Goal: Use online tool/utility: Utilize a website feature to perform a specific function

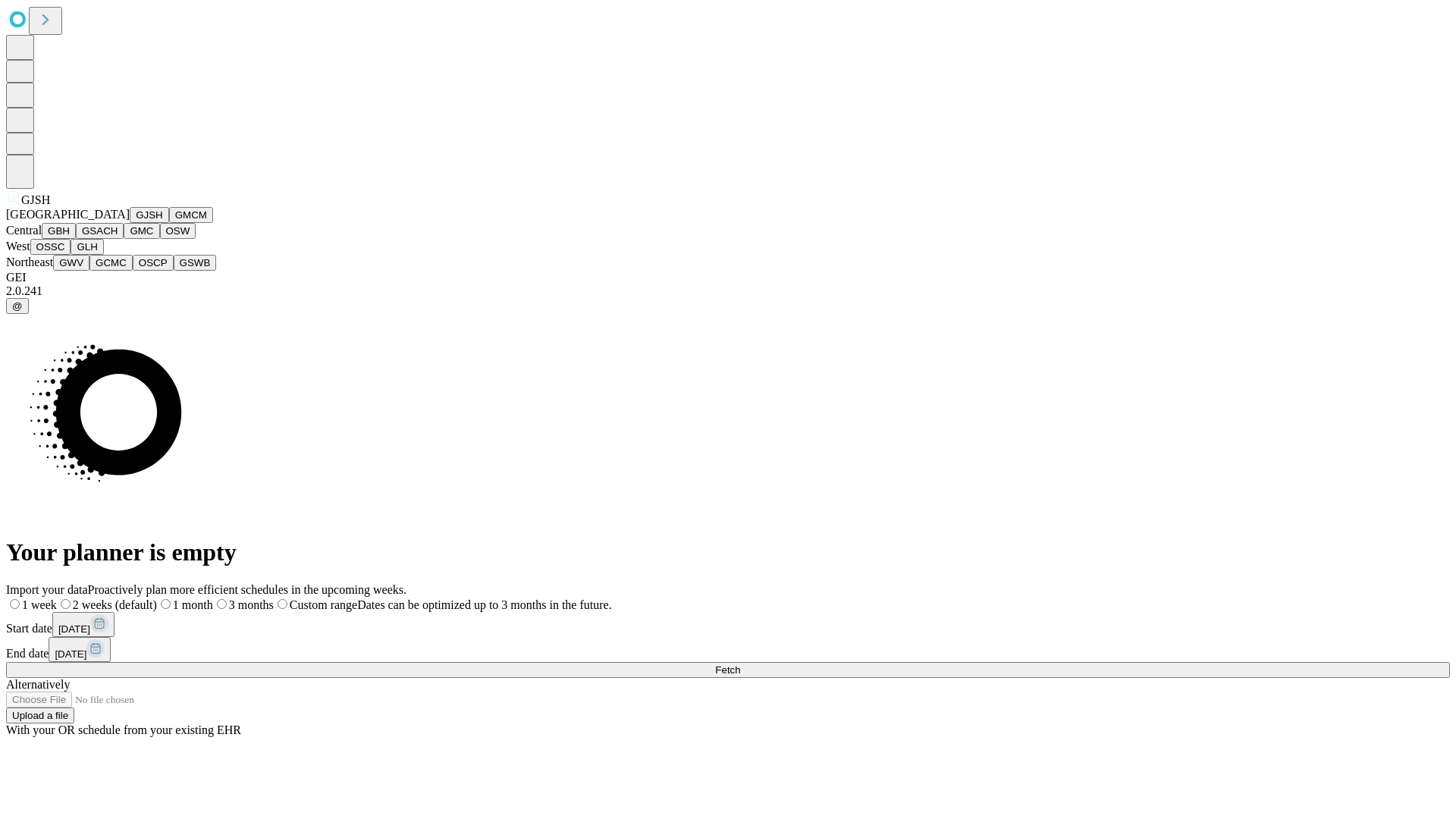
click at [129, 223] on button "GJSH" at bounding box center [149, 215] width 39 height 16
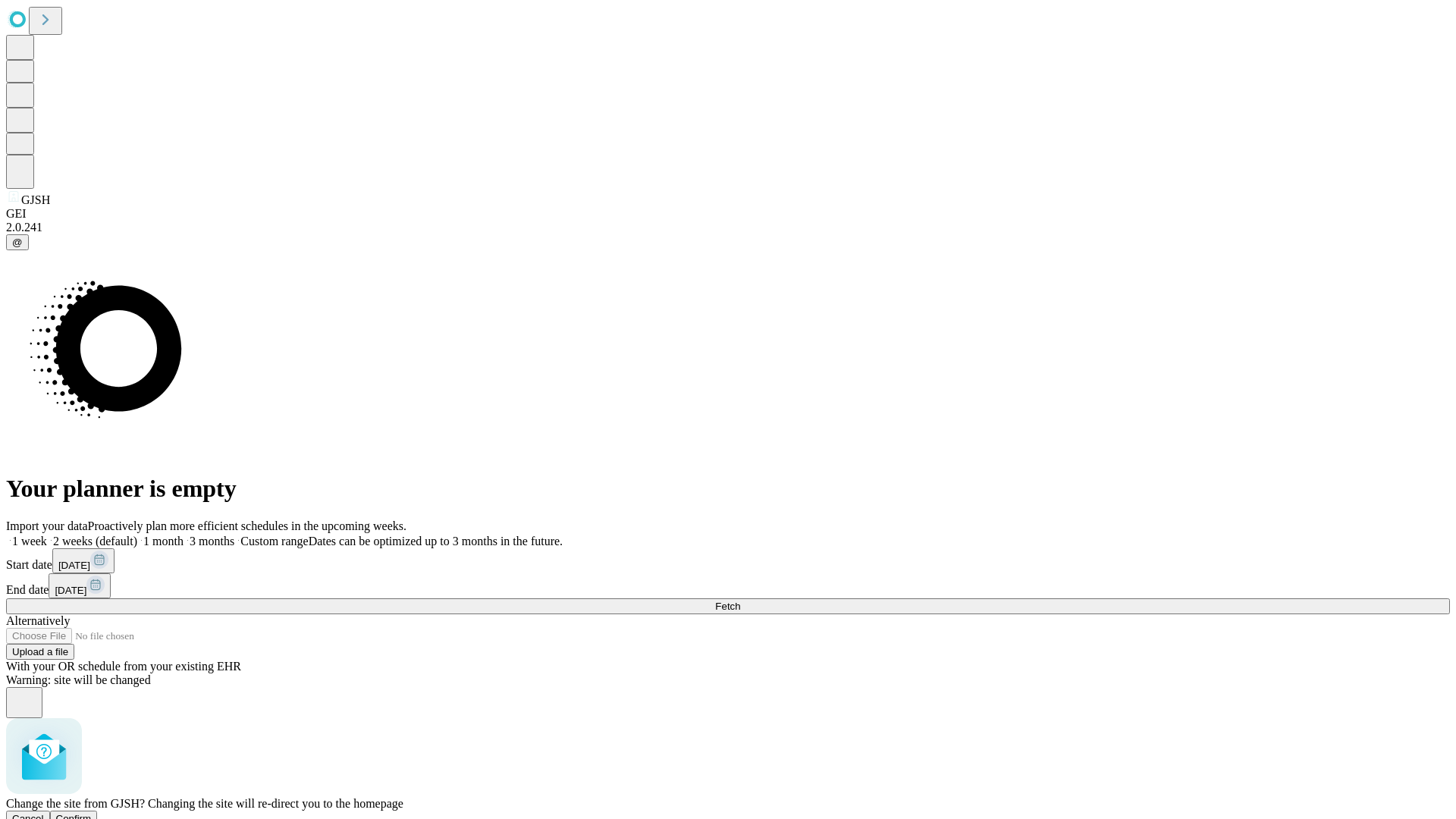
click at [92, 813] on span "Confirm" at bounding box center [73, 819] width 36 height 11
click at [47, 535] on label "1 week" at bounding box center [27, 541] width 41 height 13
click at [740, 601] on span "Fetch" at bounding box center [727, 606] width 25 height 11
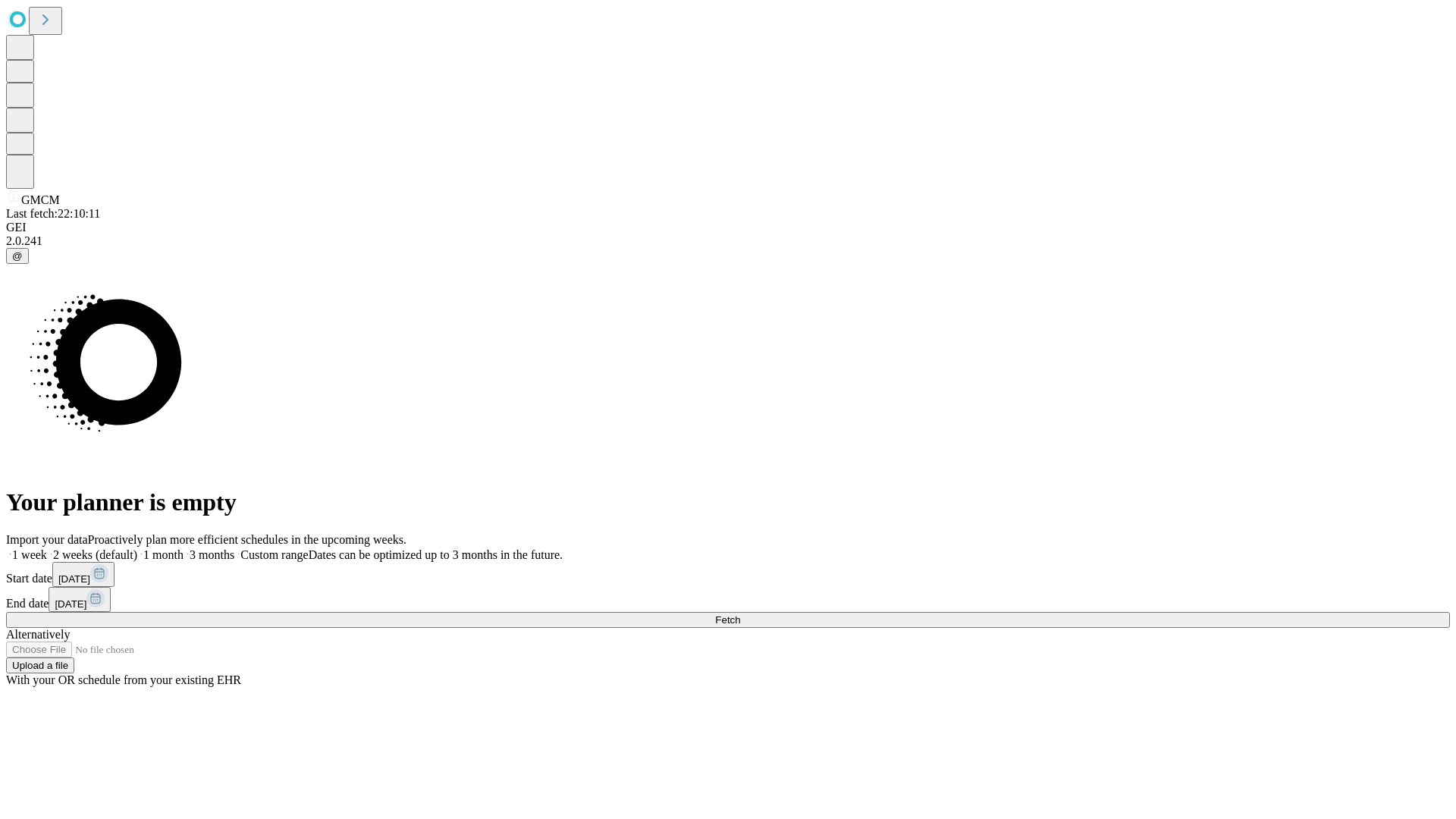
click at [47, 548] on label "1 week" at bounding box center [27, 555] width 41 height 13
click at [740, 614] on span "Fetch" at bounding box center [727, 620] width 25 height 11
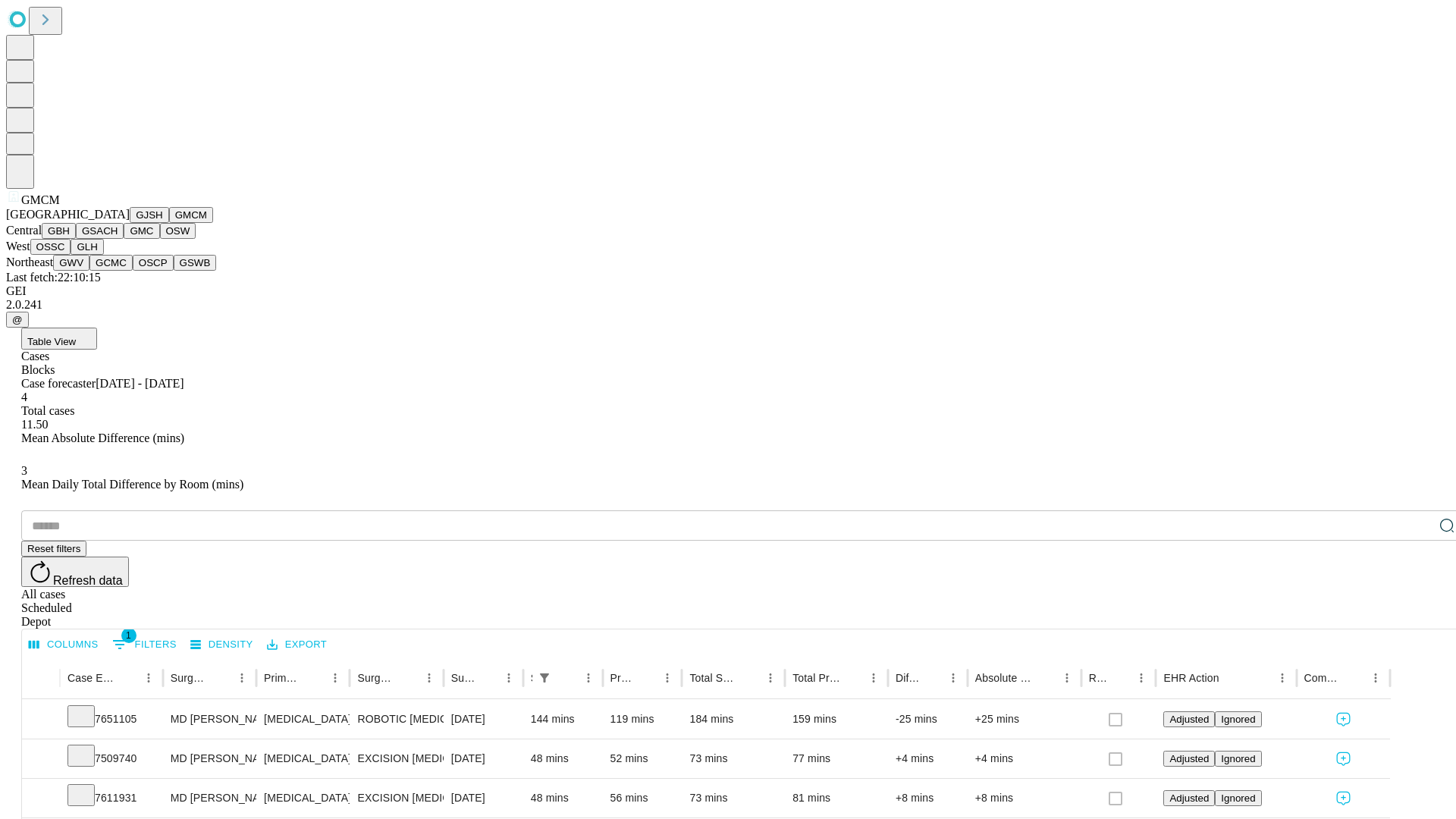
click at [76, 239] on button "GBH" at bounding box center [59, 230] width 34 height 16
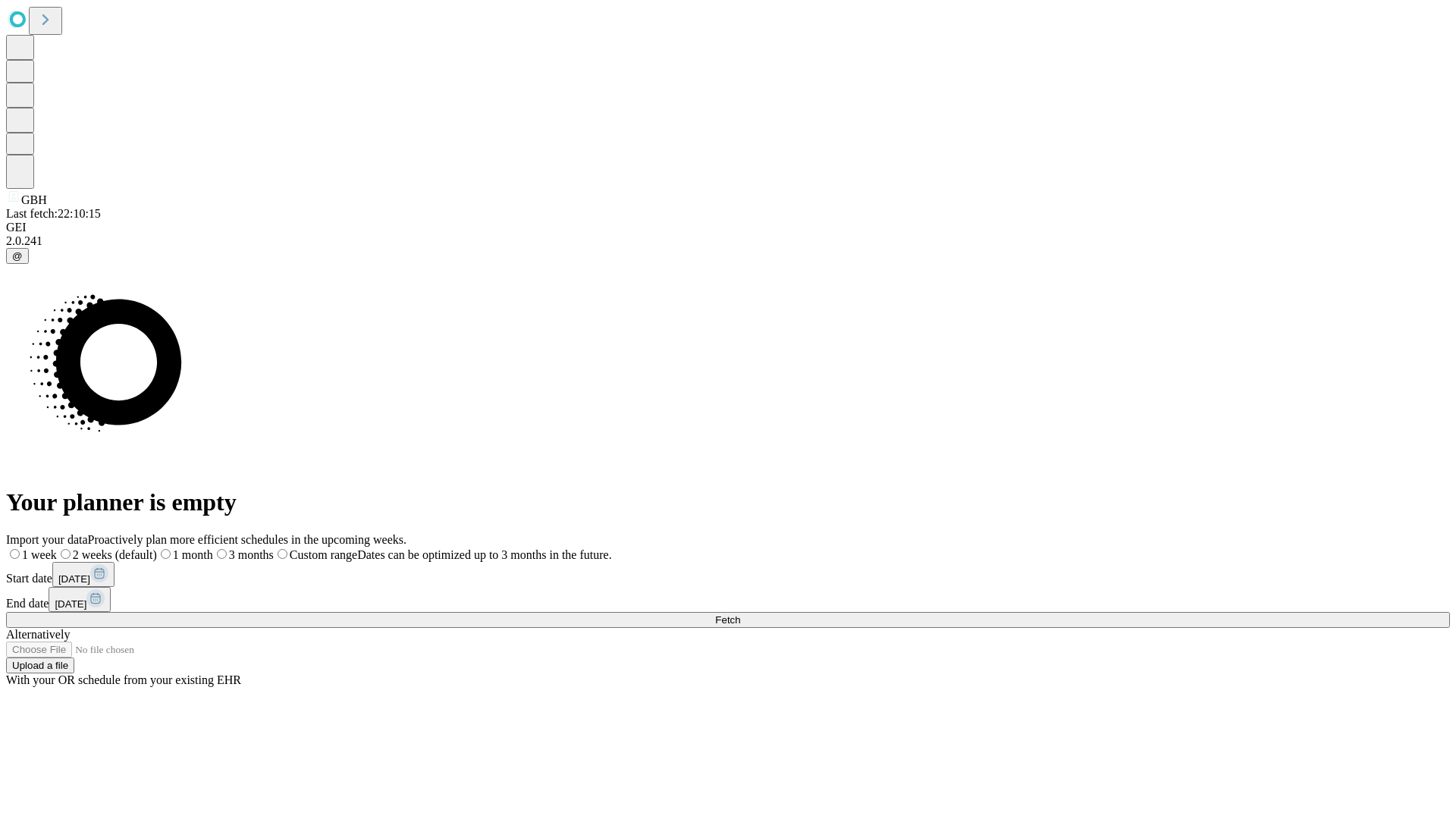
click at [740, 614] on span "Fetch" at bounding box center [727, 620] width 25 height 11
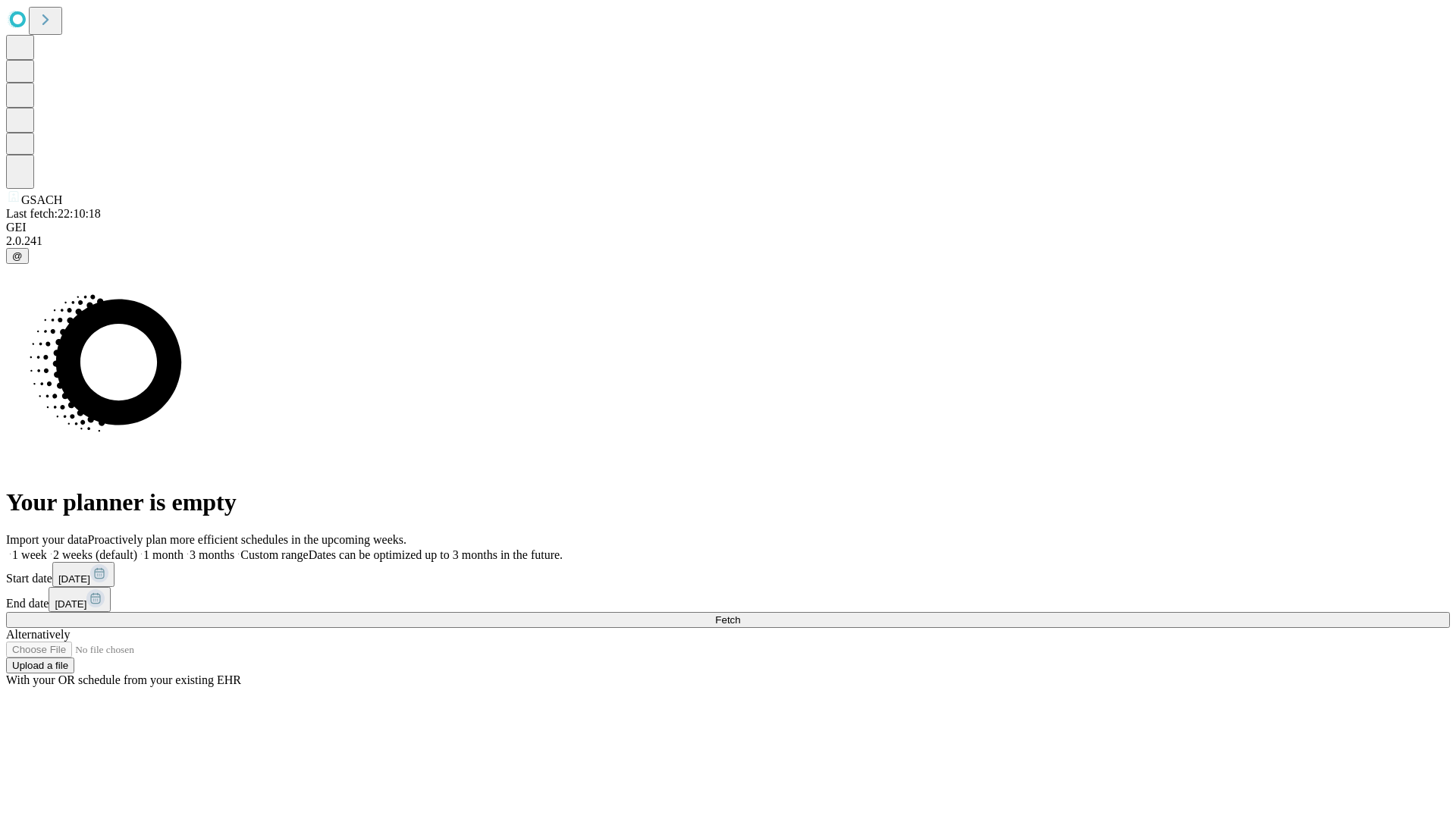
click at [47, 548] on label "1 week" at bounding box center [27, 555] width 41 height 13
click at [740, 614] on span "Fetch" at bounding box center [727, 620] width 25 height 11
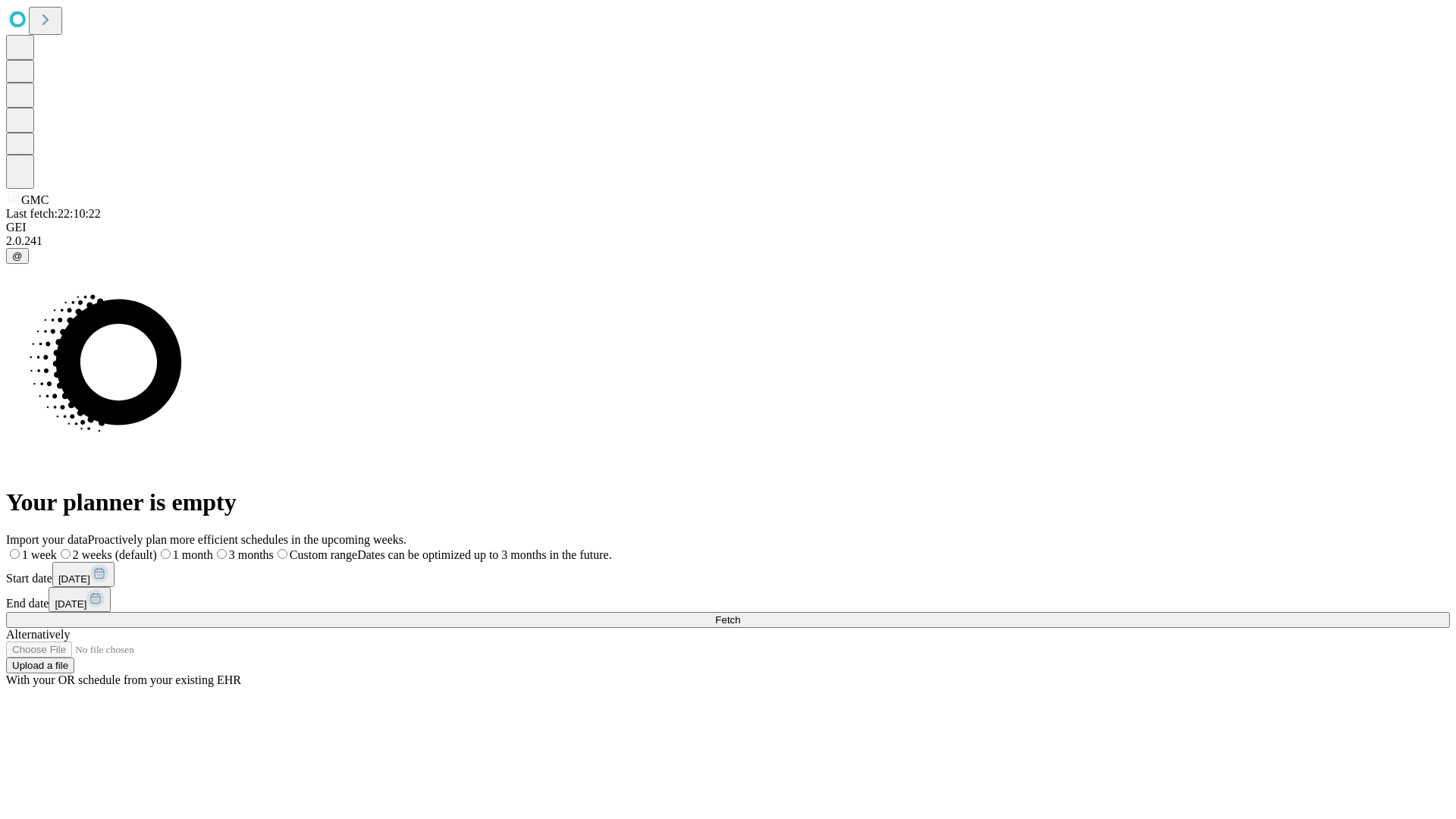
click at [57, 548] on label "1 week" at bounding box center [31, 555] width 50 height 13
click at [740, 614] on span "Fetch" at bounding box center [727, 620] width 25 height 11
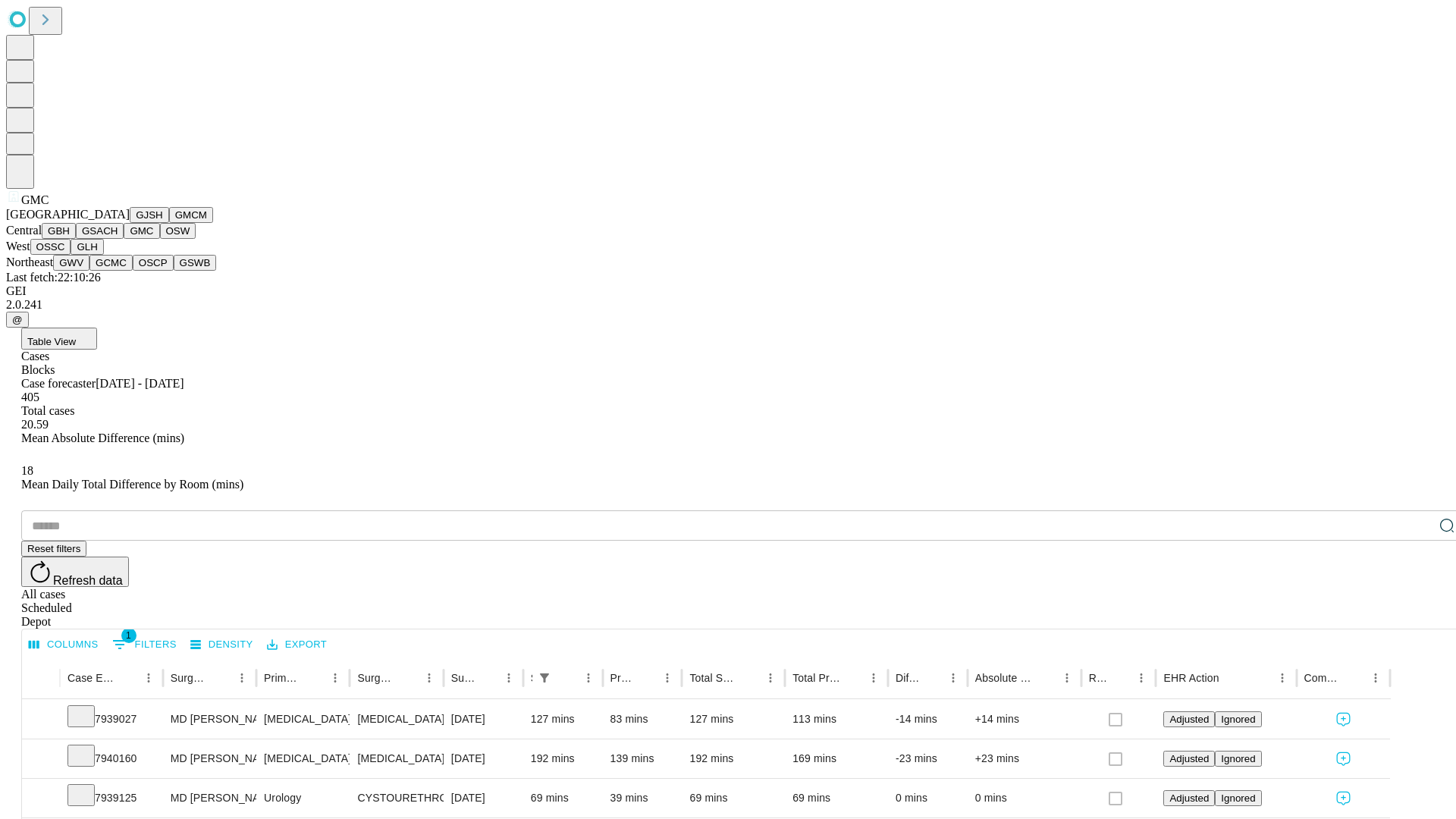
click at [160, 239] on button "OSW" at bounding box center [179, 230] width 37 height 16
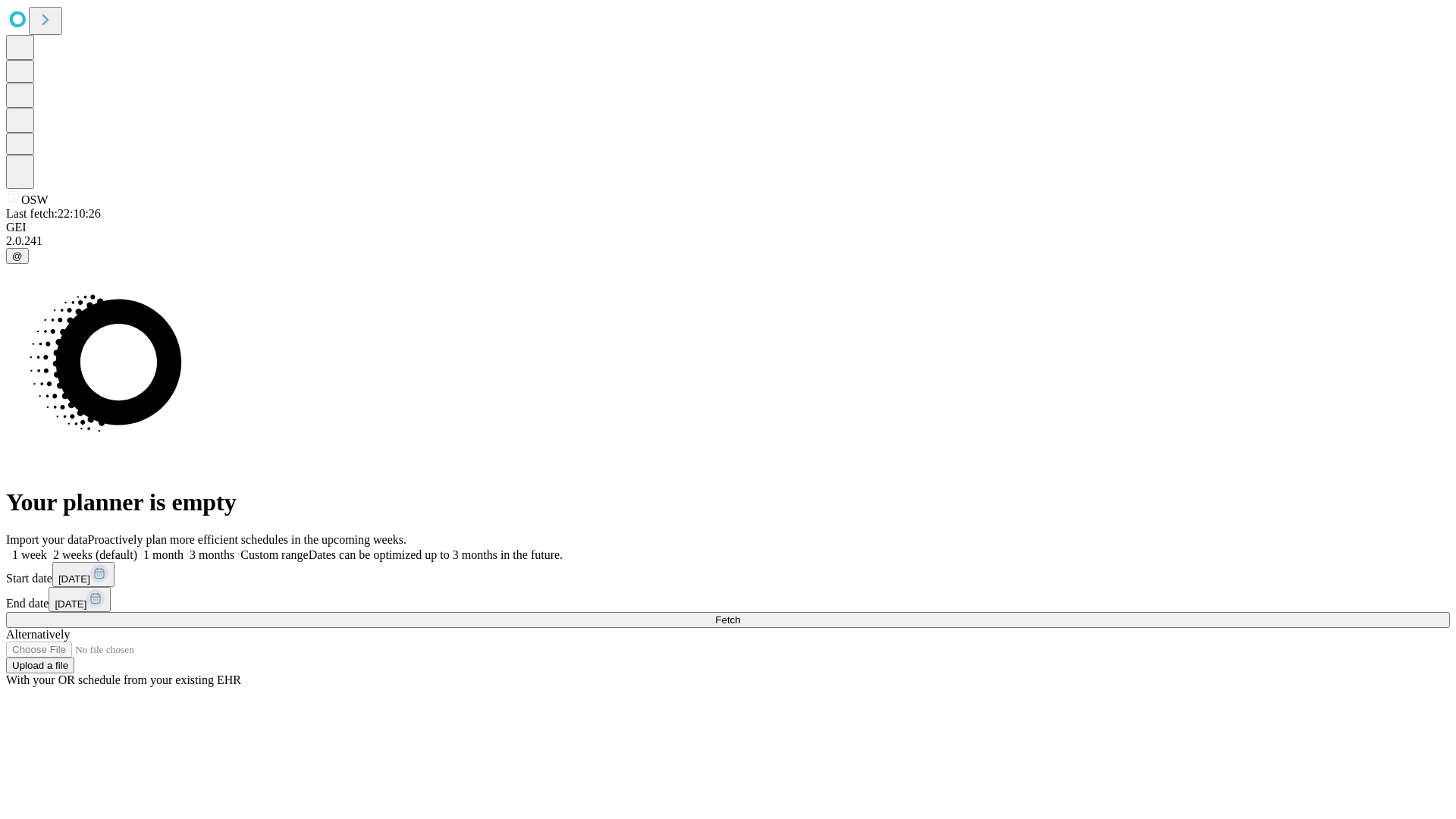
click at [47, 548] on label "1 week" at bounding box center [27, 555] width 41 height 13
click at [740, 614] on span "Fetch" at bounding box center [727, 620] width 25 height 11
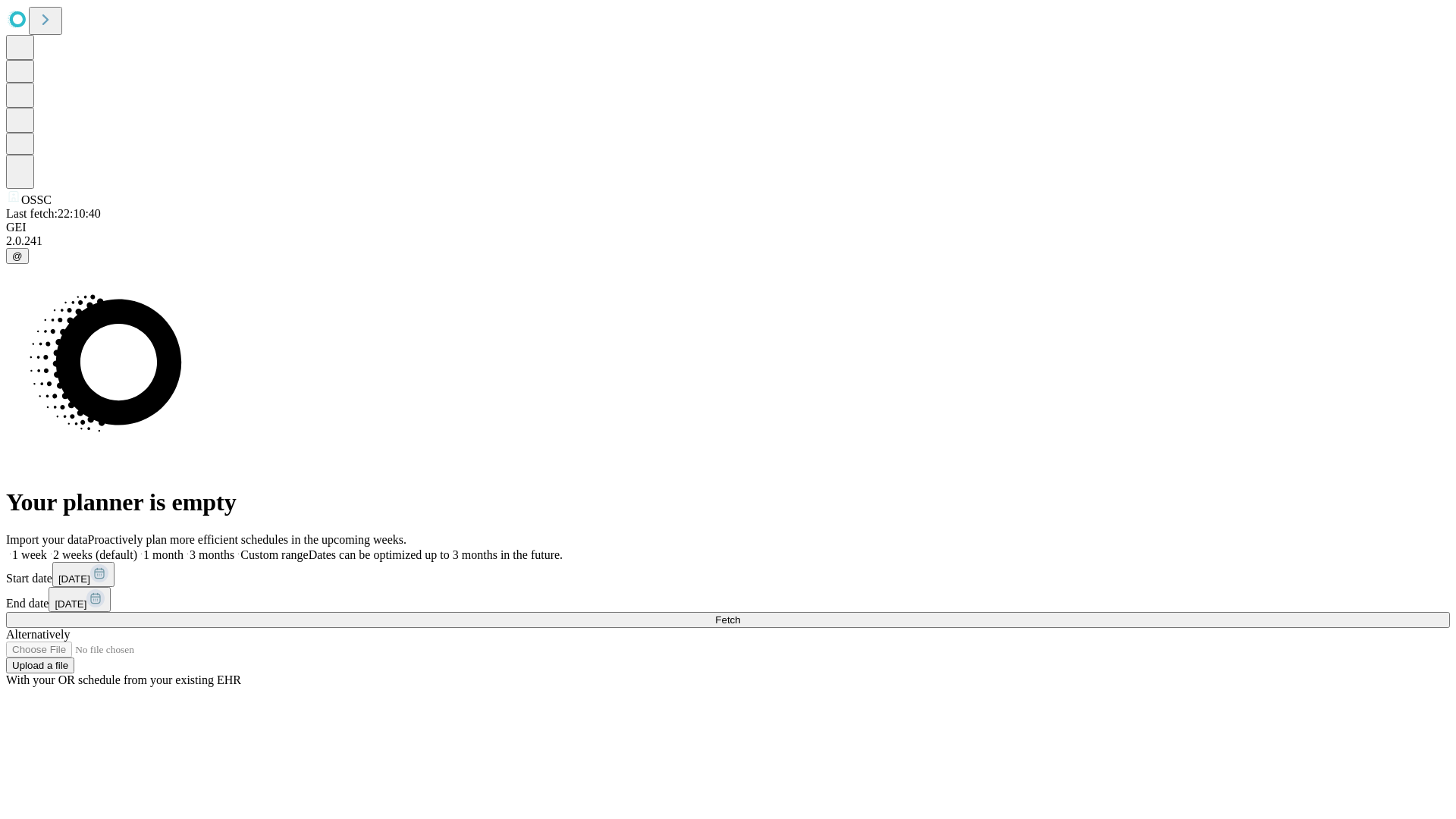
click at [740, 614] on span "Fetch" at bounding box center [727, 620] width 25 height 11
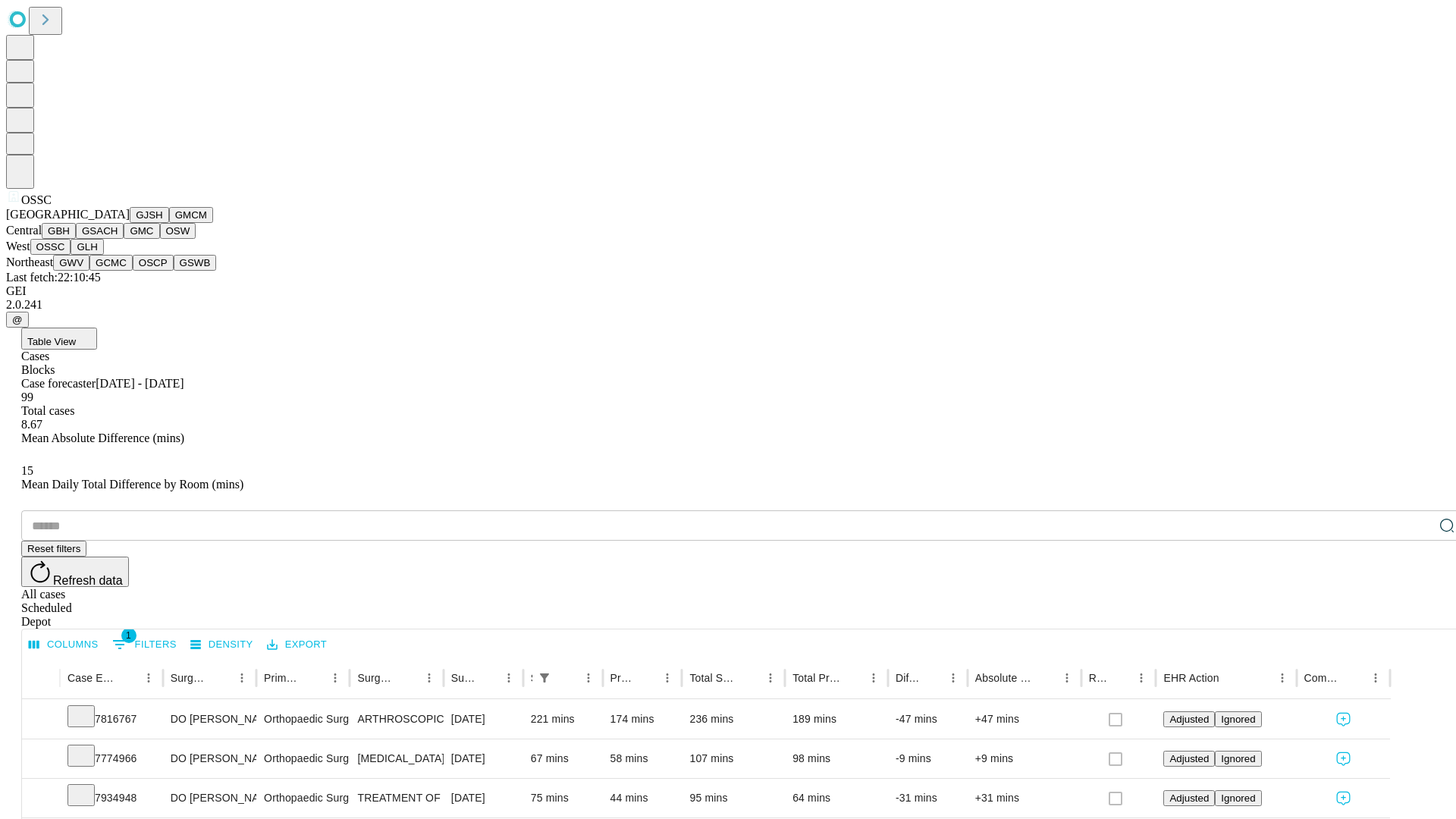
click at [104, 255] on button "GLH" at bounding box center [87, 247] width 33 height 16
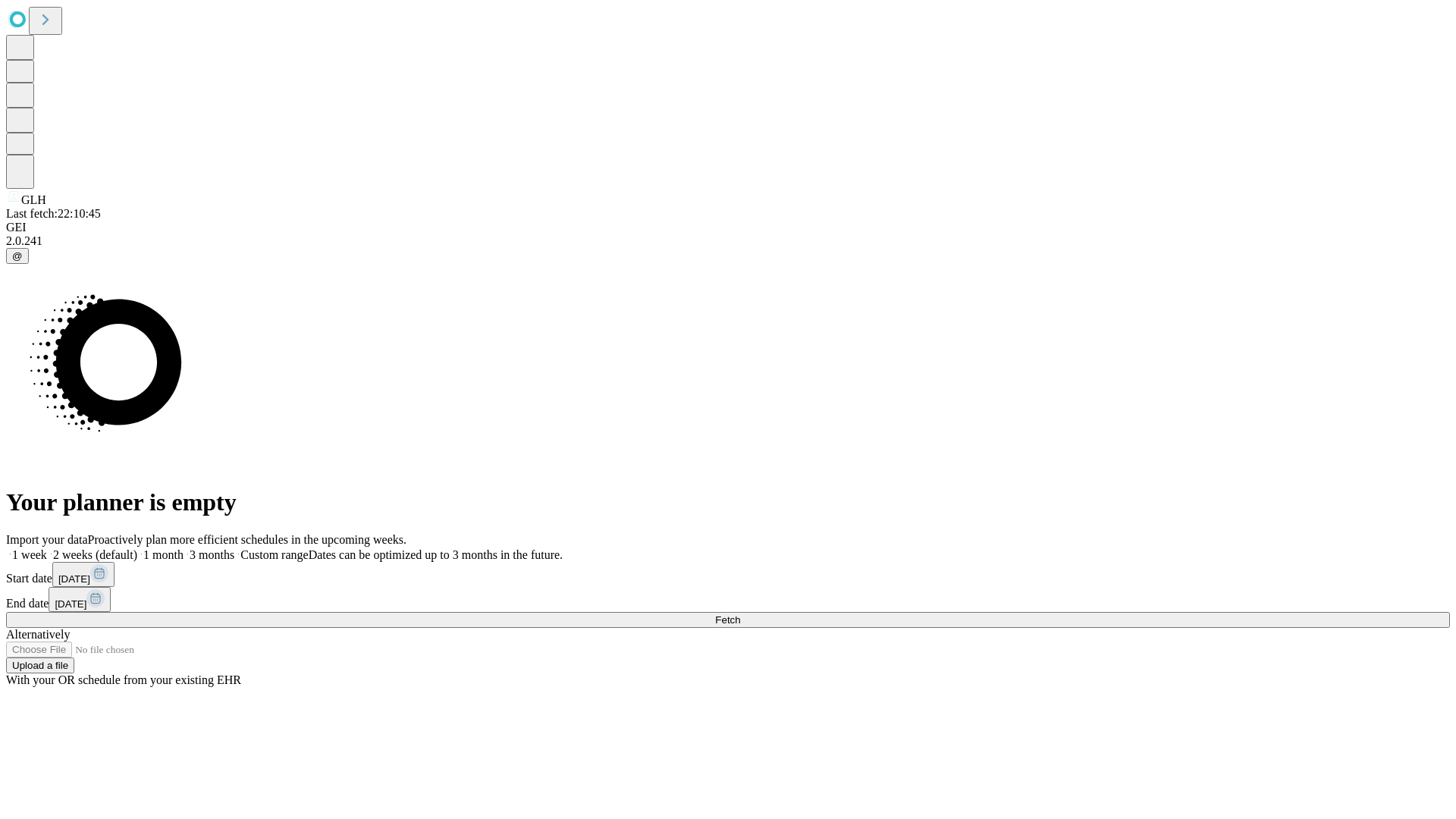
click at [47, 548] on label "1 week" at bounding box center [27, 555] width 41 height 13
click at [740, 614] on span "Fetch" at bounding box center [727, 620] width 25 height 11
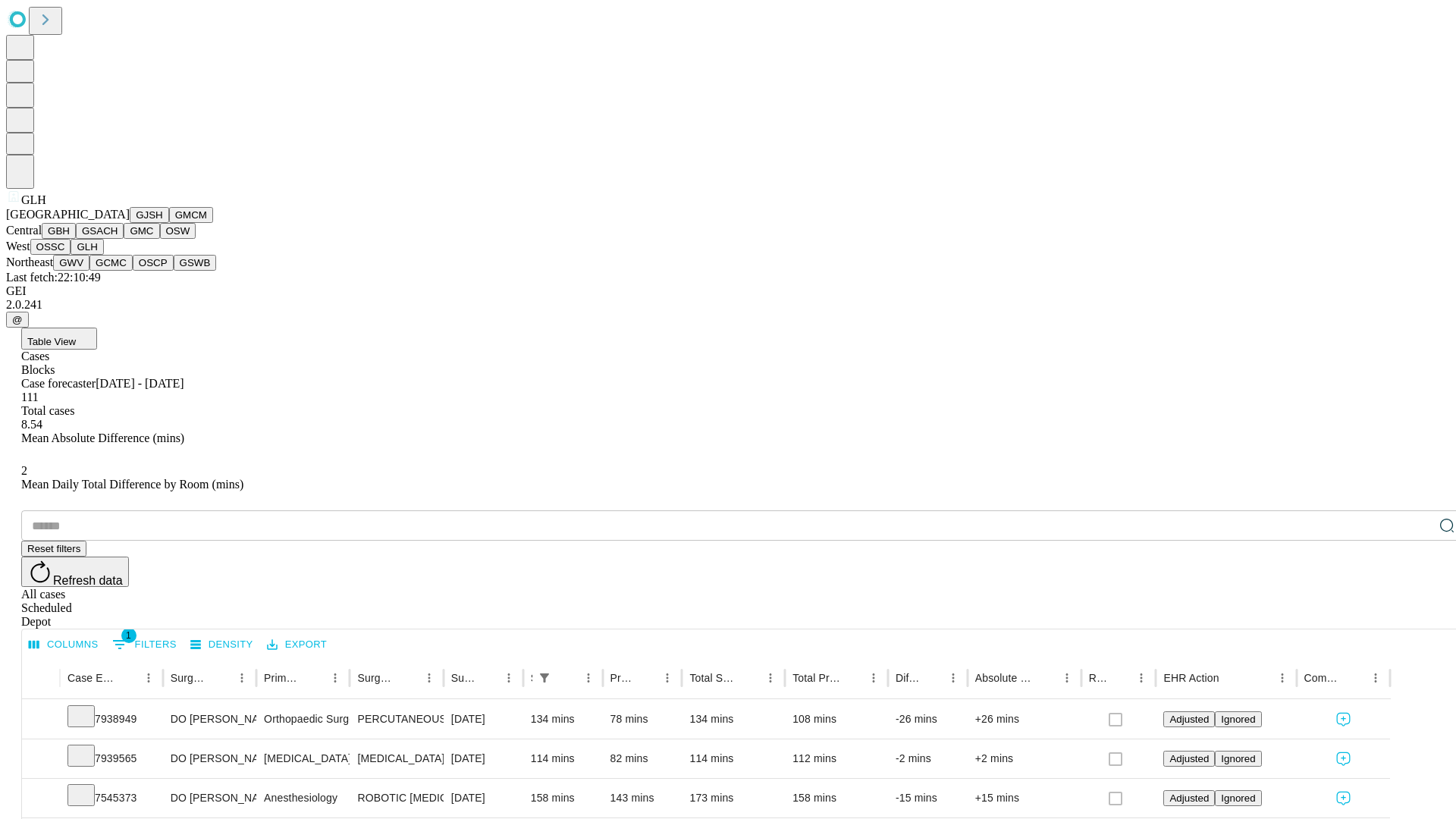
click at [90, 271] on button "GWV" at bounding box center [72, 262] width 37 height 16
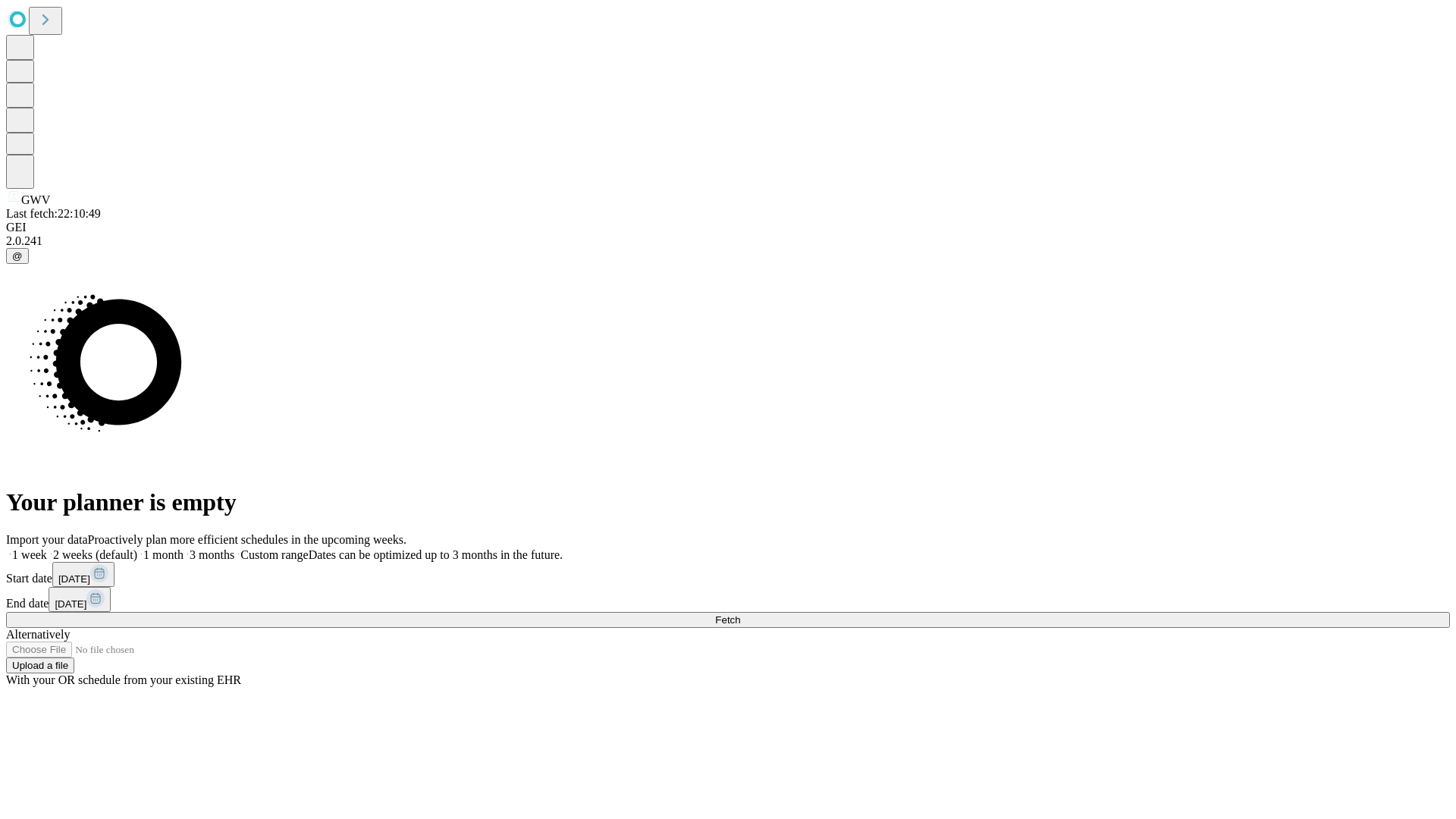
click at [47, 548] on label "1 week" at bounding box center [27, 555] width 41 height 13
click at [740, 614] on span "Fetch" at bounding box center [727, 620] width 25 height 11
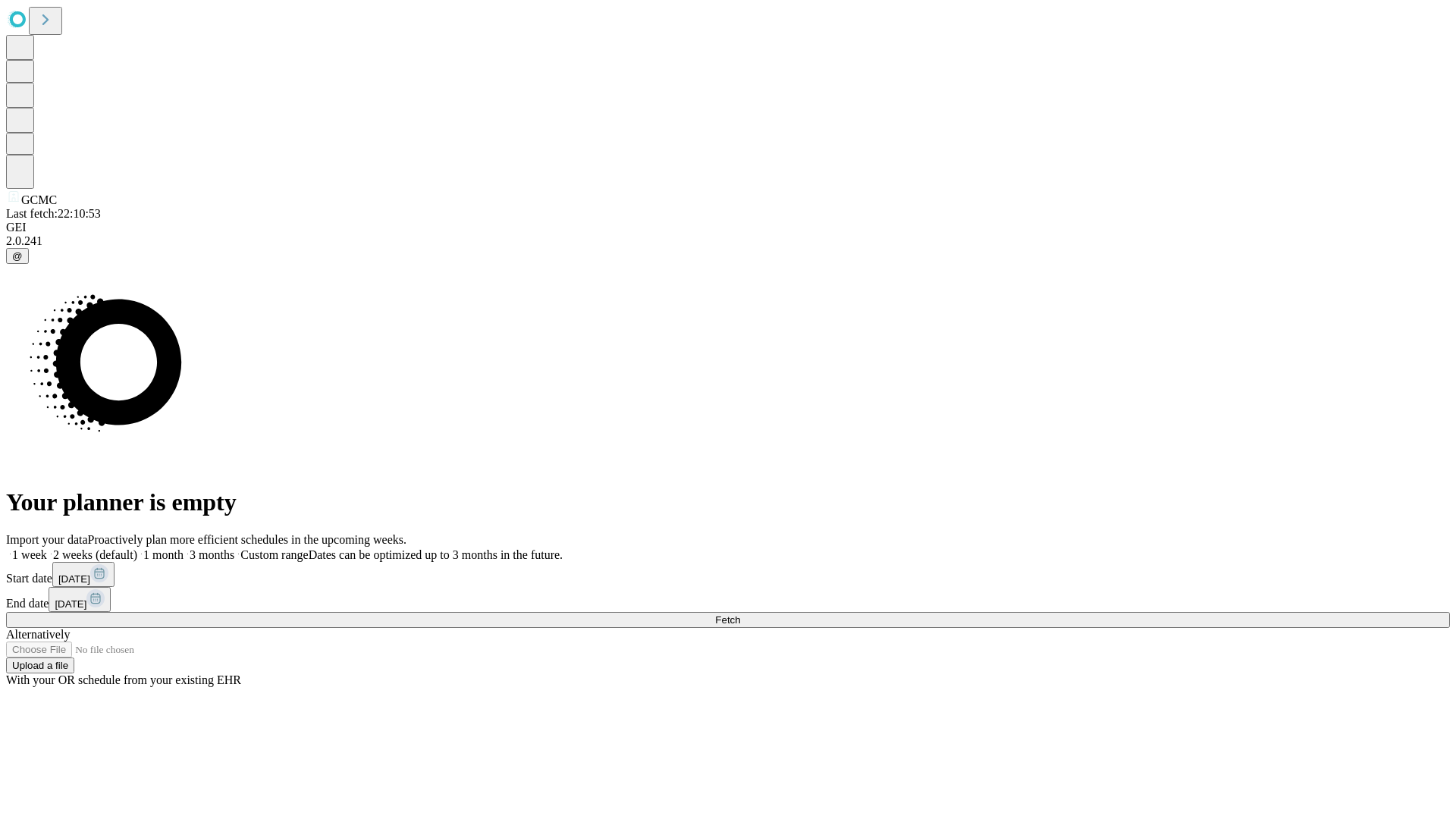
click at [740, 614] on span "Fetch" at bounding box center [727, 620] width 25 height 11
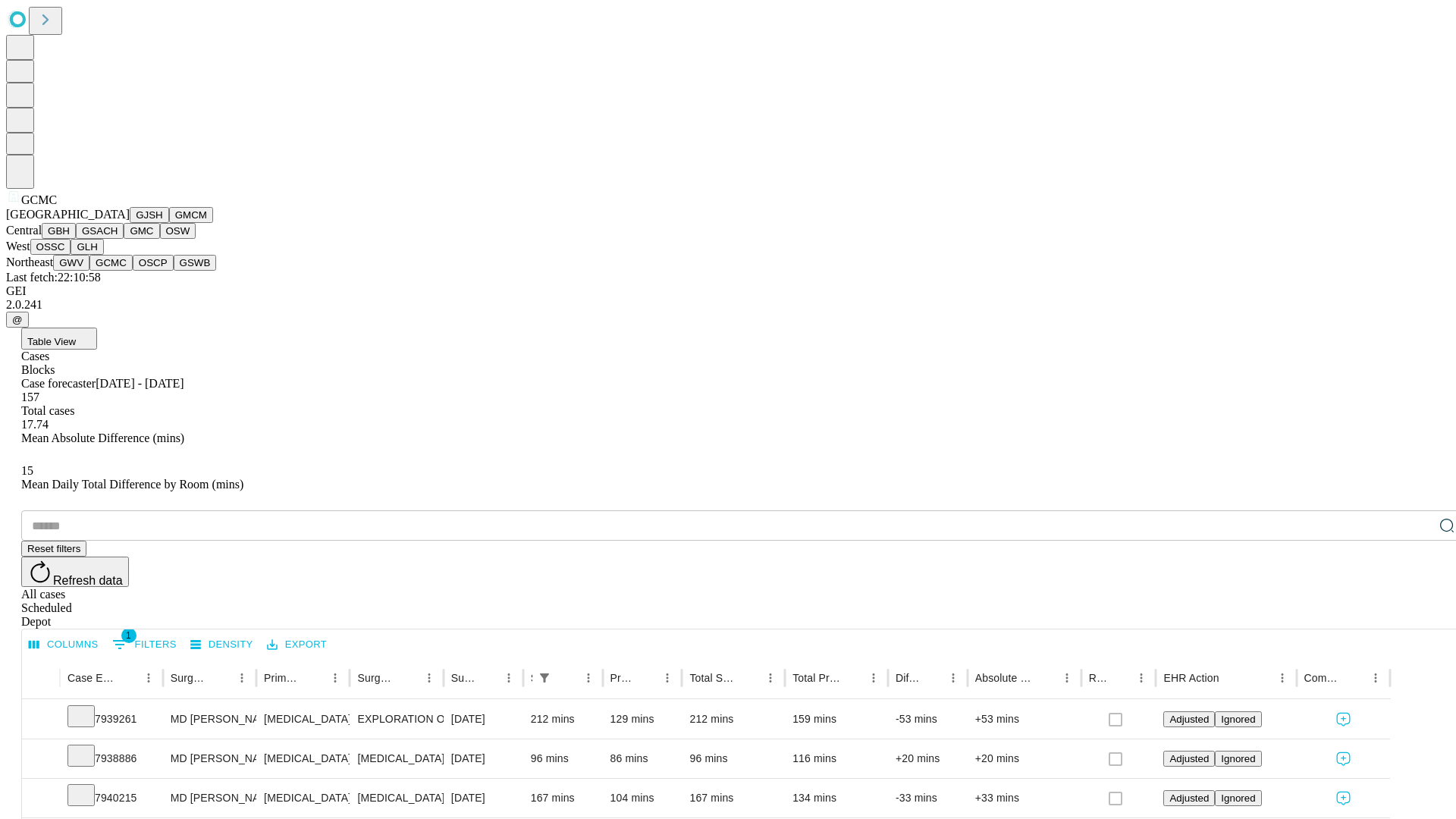
click at [133, 271] on button "OSCP" at bounding box center [153, 262] width 41 height 16
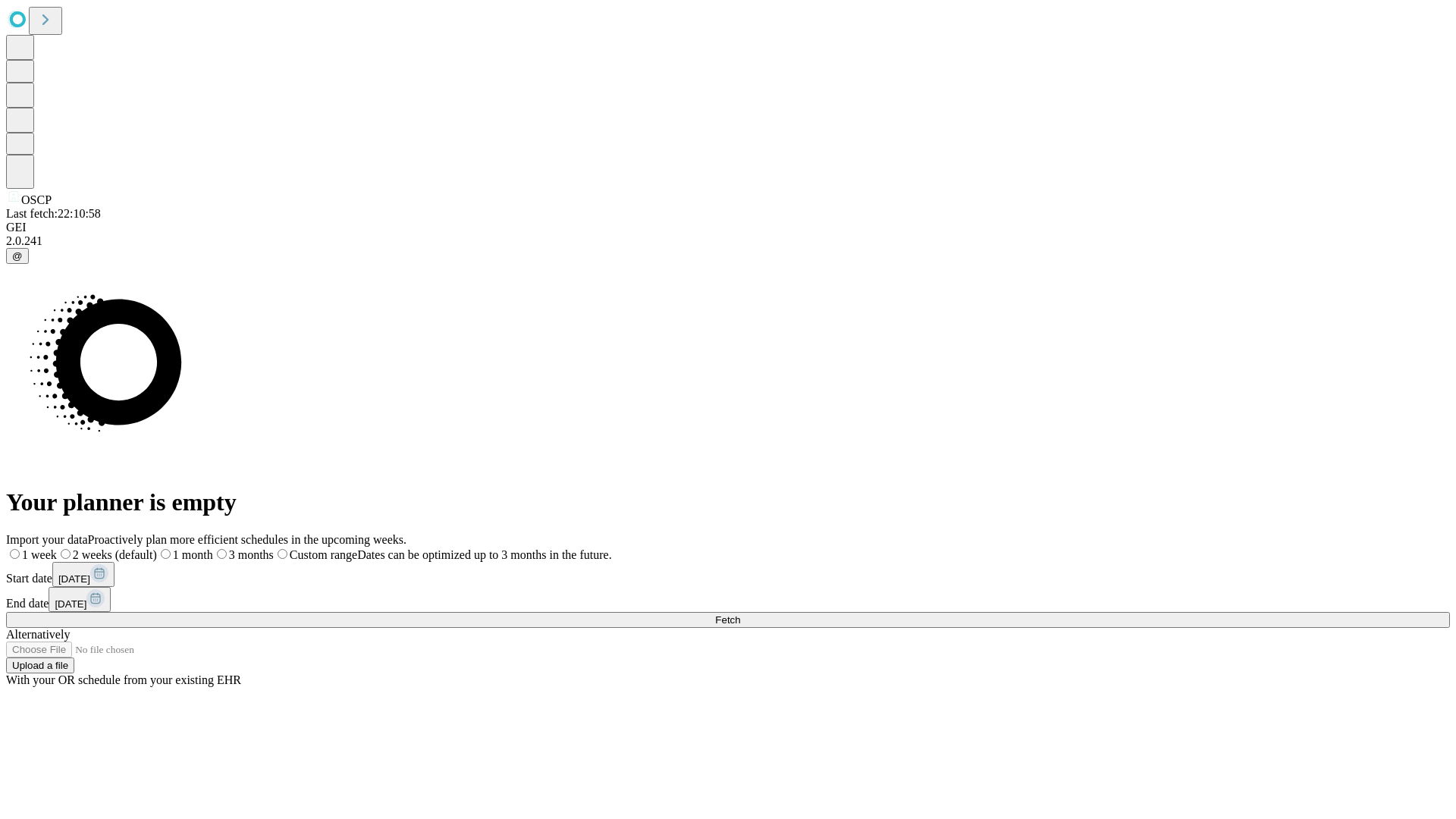
click at [57, 548] on label "1 week" at bounding box center [31, 555] width 50 height 13
click at [740, 614] on span "Fetch" at bounding box center [727, 620] width 25 height 11
